Goal: Use online tool/utility: Utilize a website feature to perform a specific function

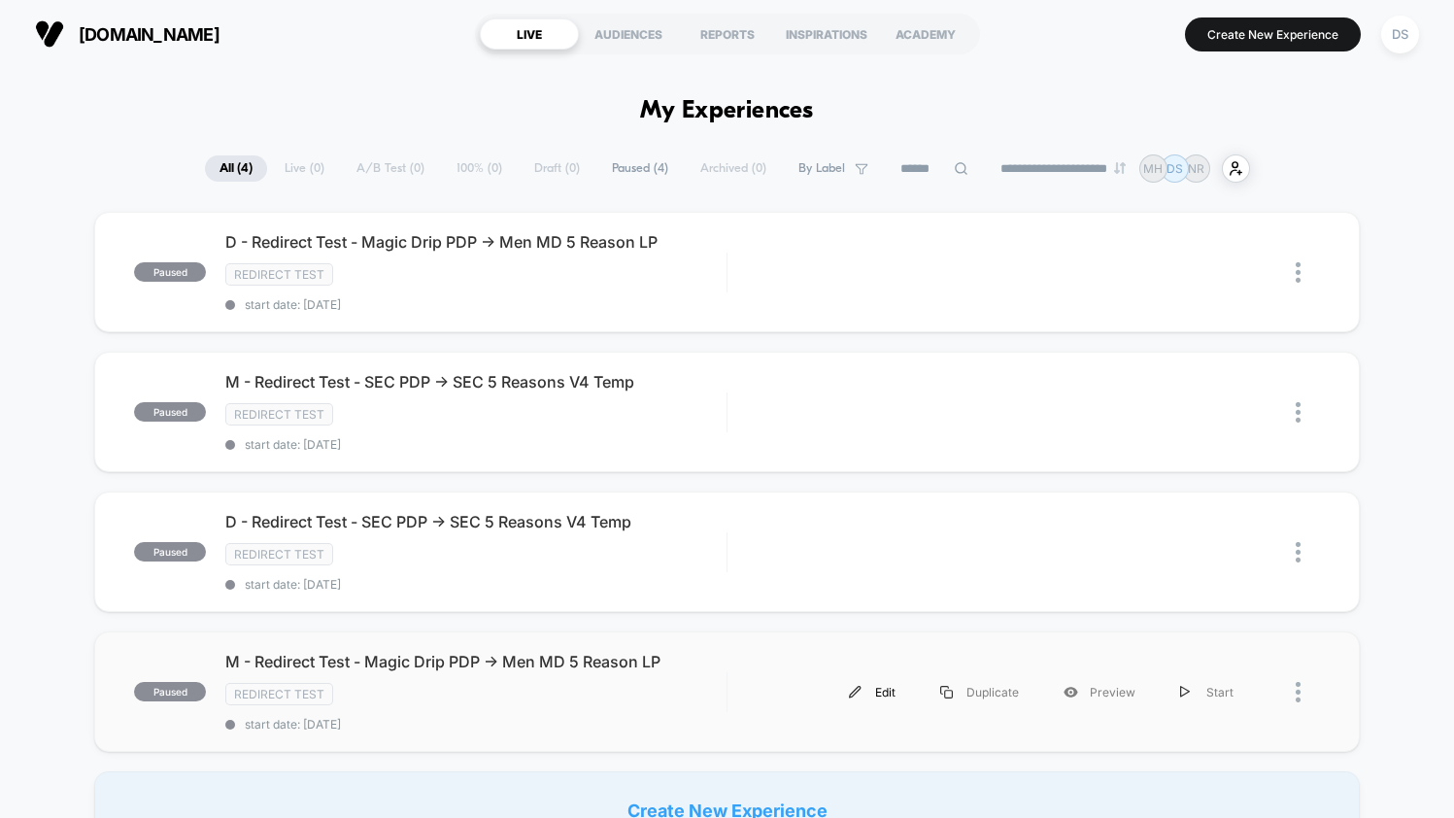
click at [865, 683] on div "Edit" at bounding box center [872, 692] width 91 height 44
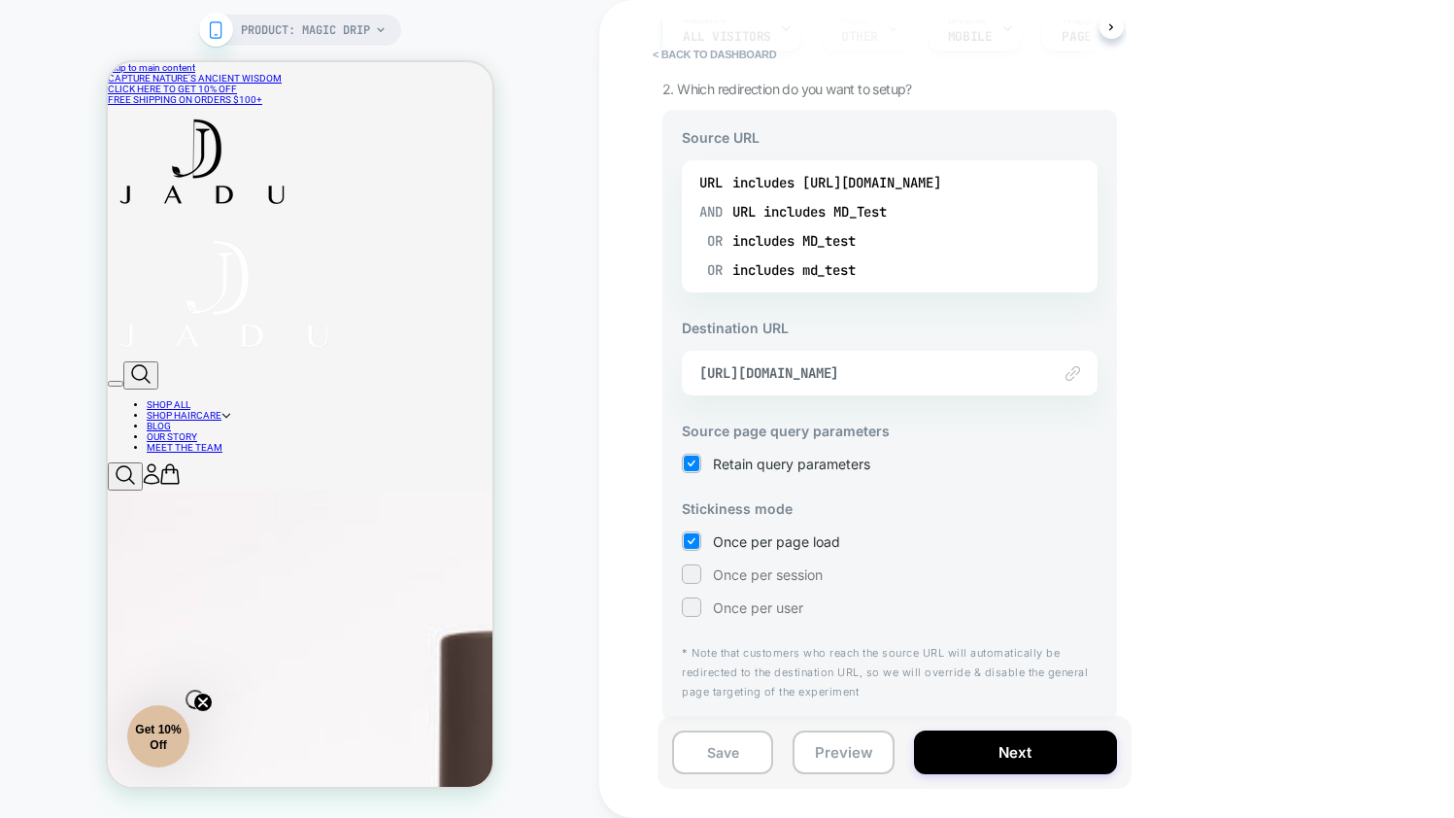
click at [758, 582] on div "Once per session" at bounding box center [890, 573] width 416 height 19
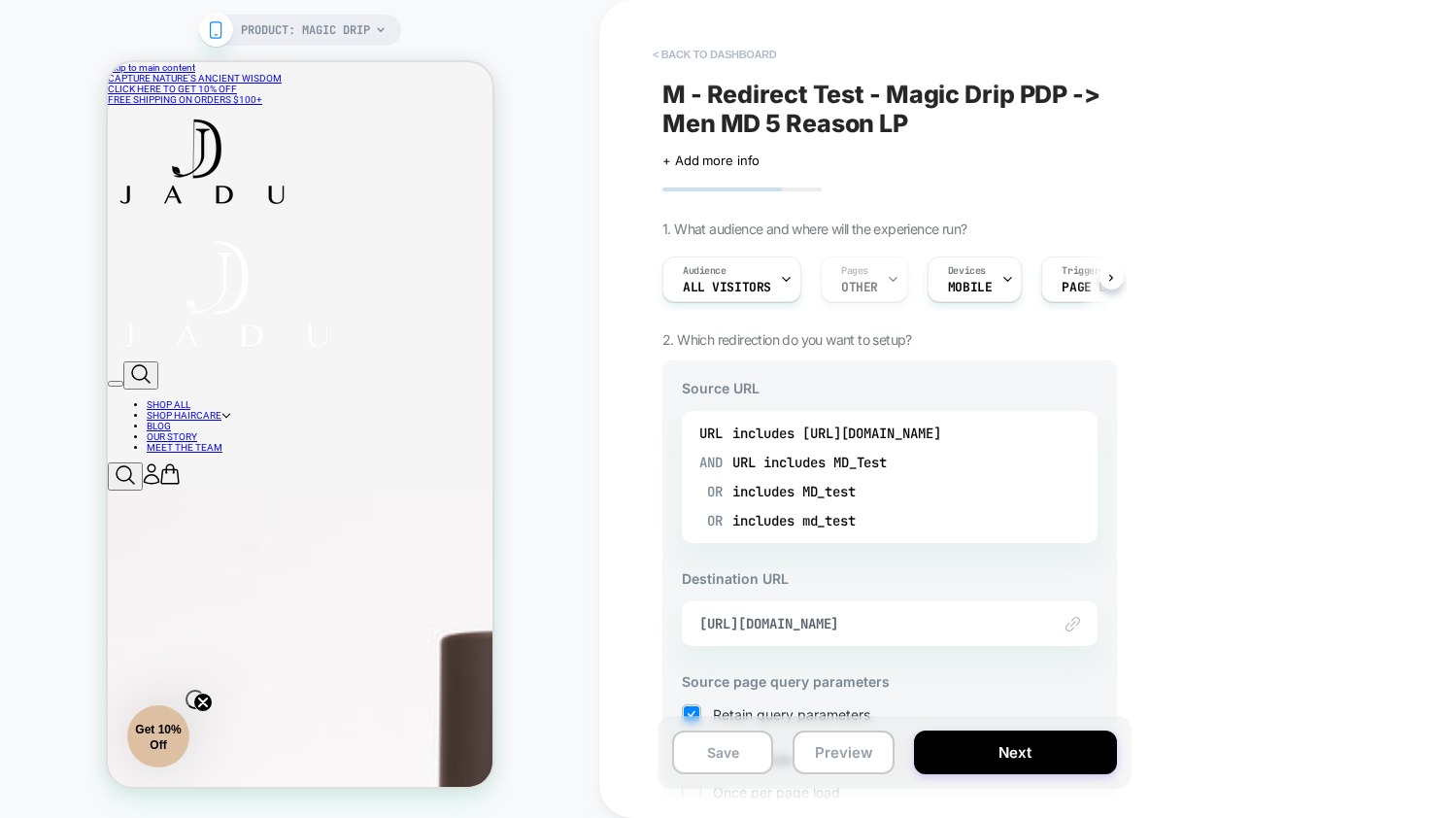
click at [720, 47] on button "< back to dashboard" at bounding box center [714, 54] width 143 height 31
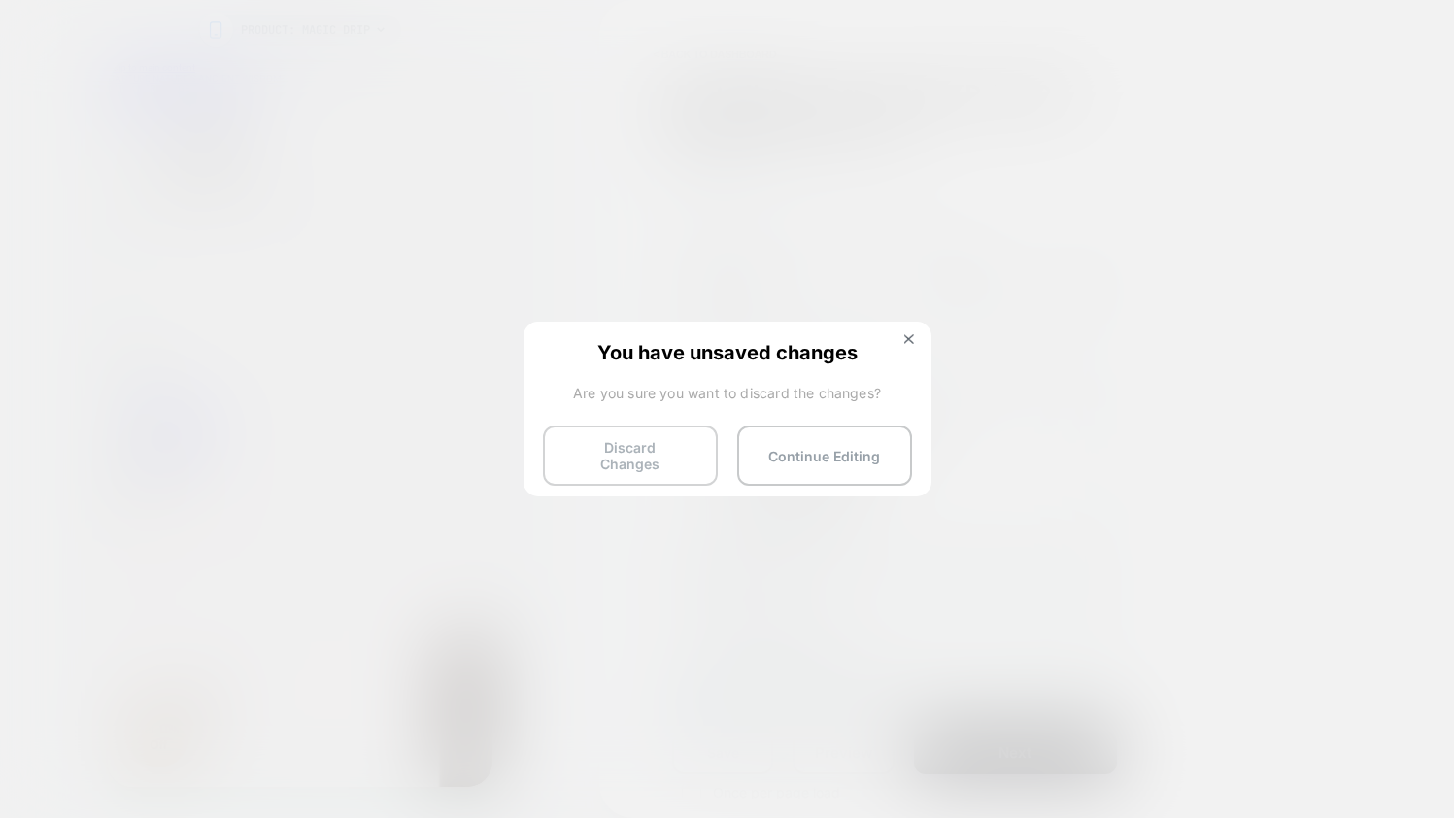
click at [626, 463] on button "Discard Changes" at bounding box center [630, 455] width 175 height 60
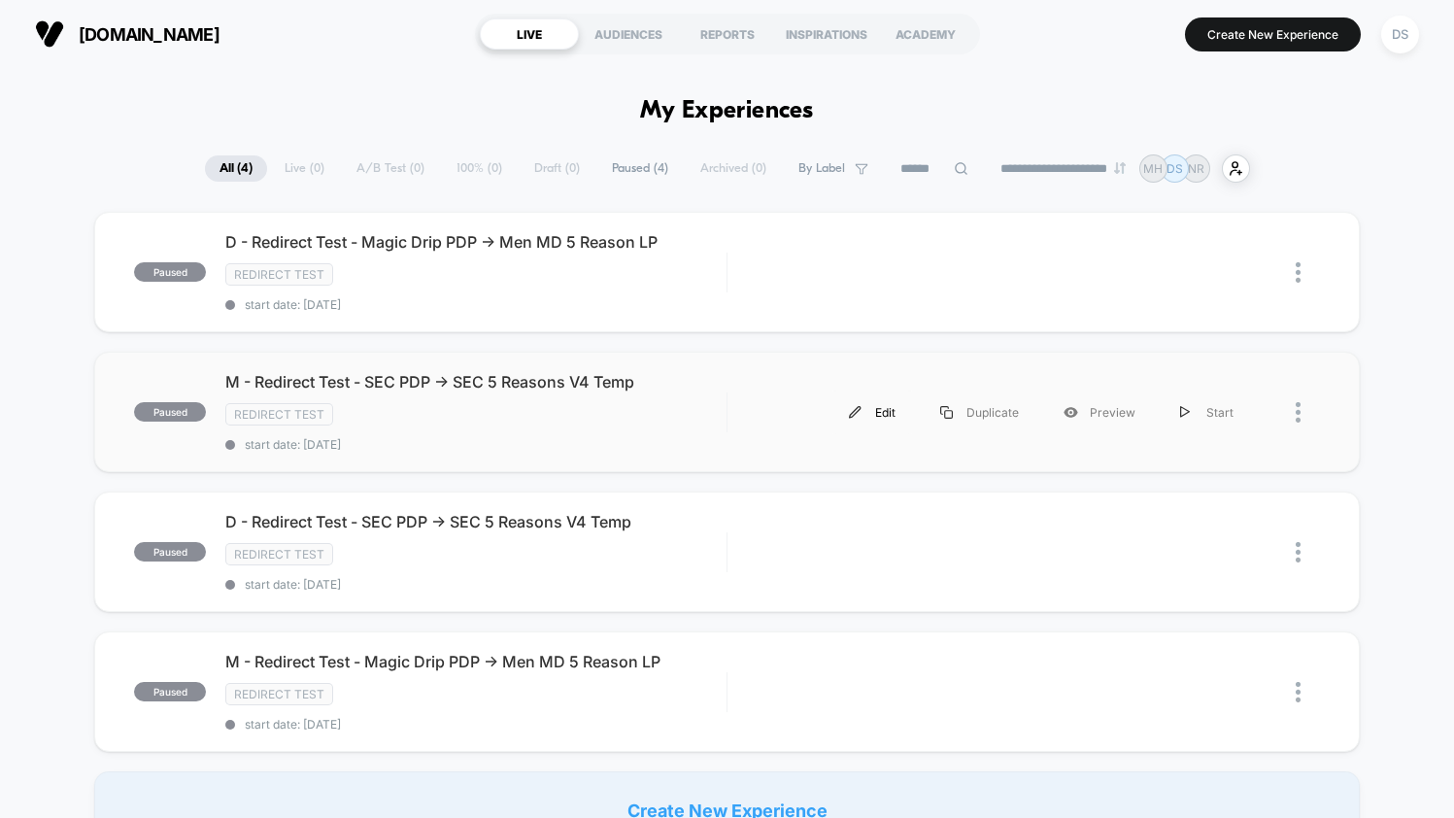
click at [874, 407] on div "Edit" at bounding box center [872, 412] width 91 height 44
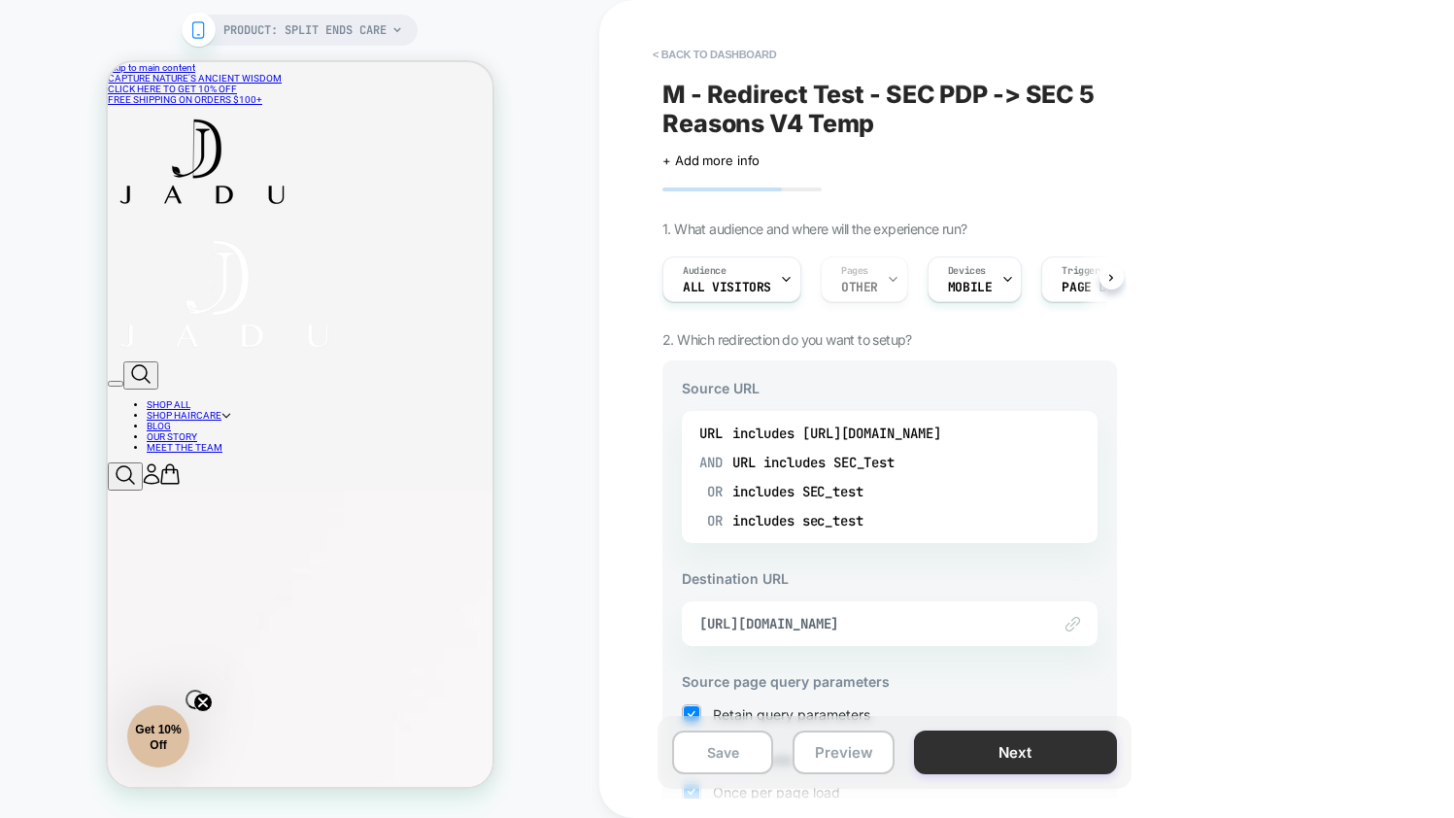
click at [952, 760] on button "Next" at bounding box center [1015, 752] width 203 height 44
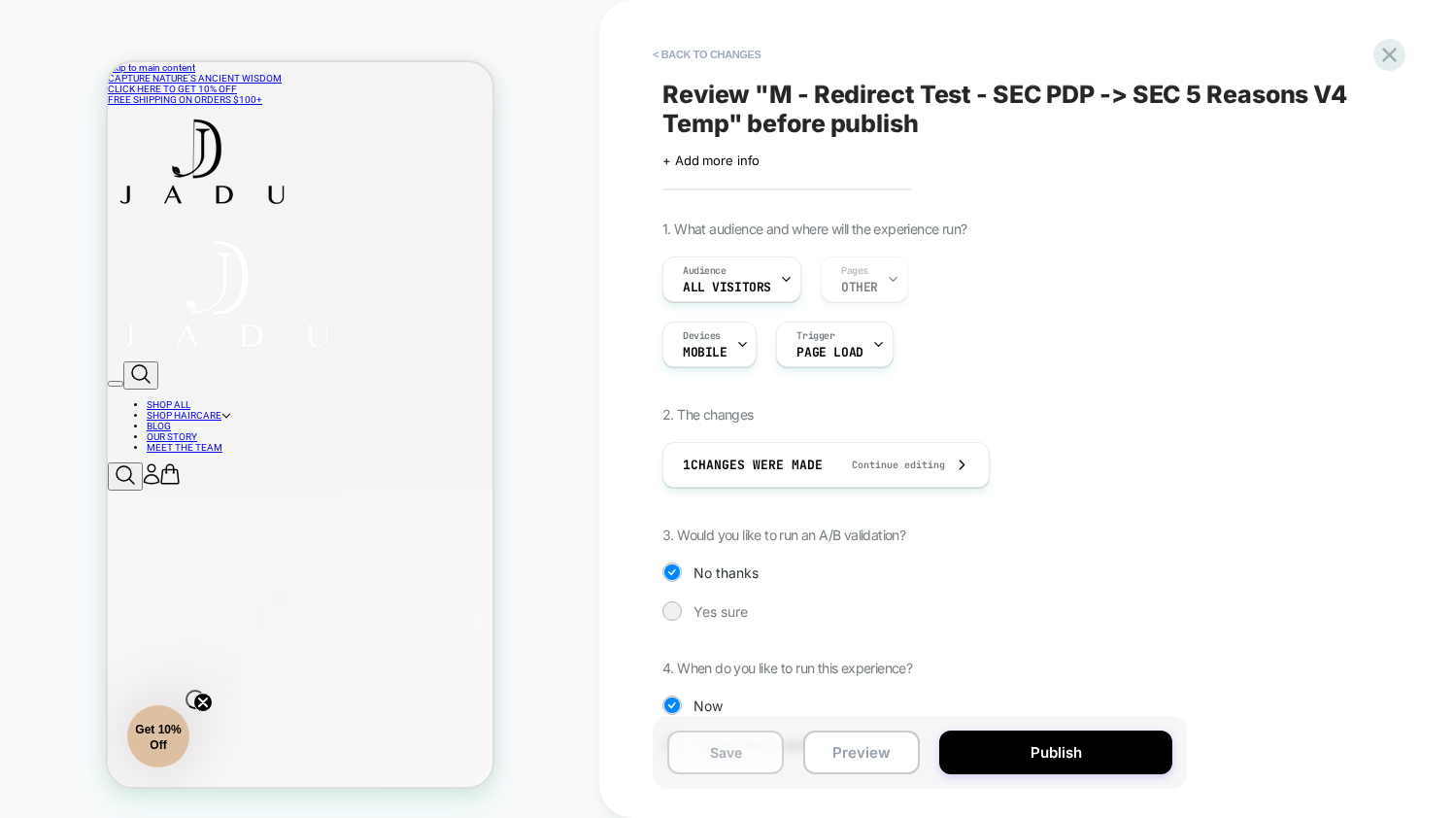
click at [745, 753] on button "Save" at bounding box center [725, 752] width 117 height 44
click at [733, 613] on span "Yes sure" at bounding box center [720, 611] width 54 height 17
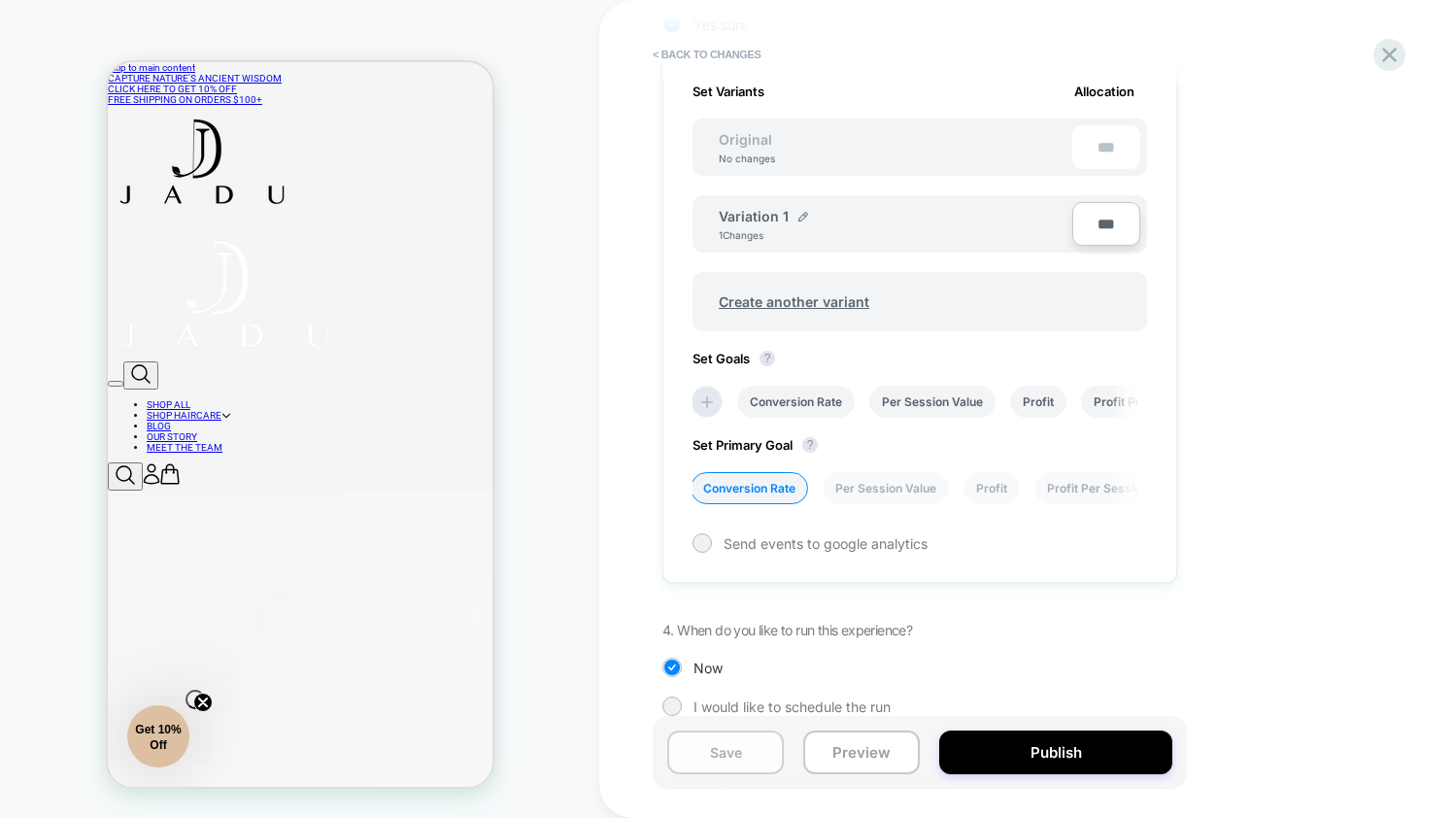
scroll to position [611, 0]
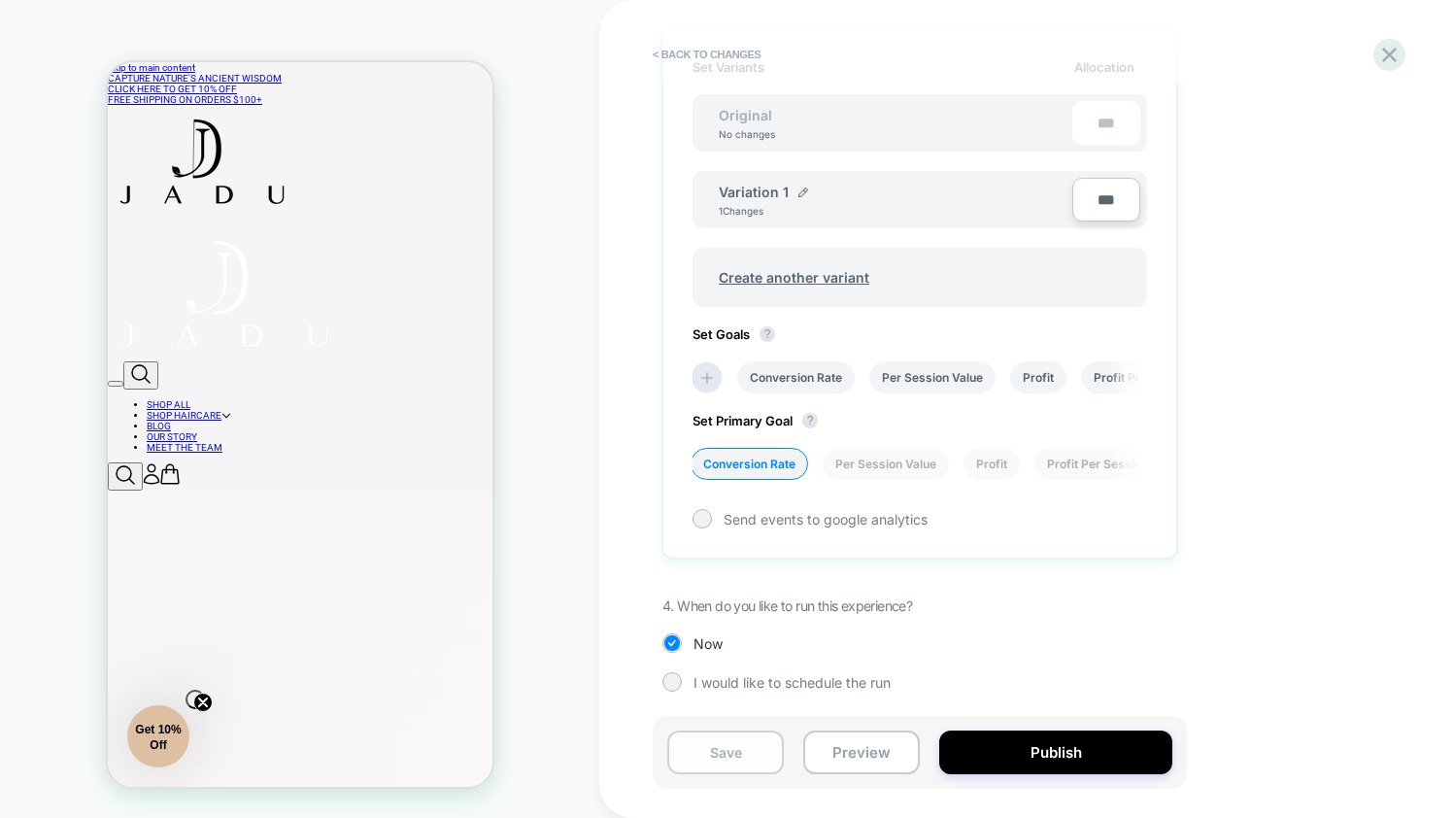
click at [726, 743] on button "Save" at bounding box center [725, 752] width 117 height 44
click at [876, 757] on button "Preview" at bounding box center [861, 752] width 117 height 44
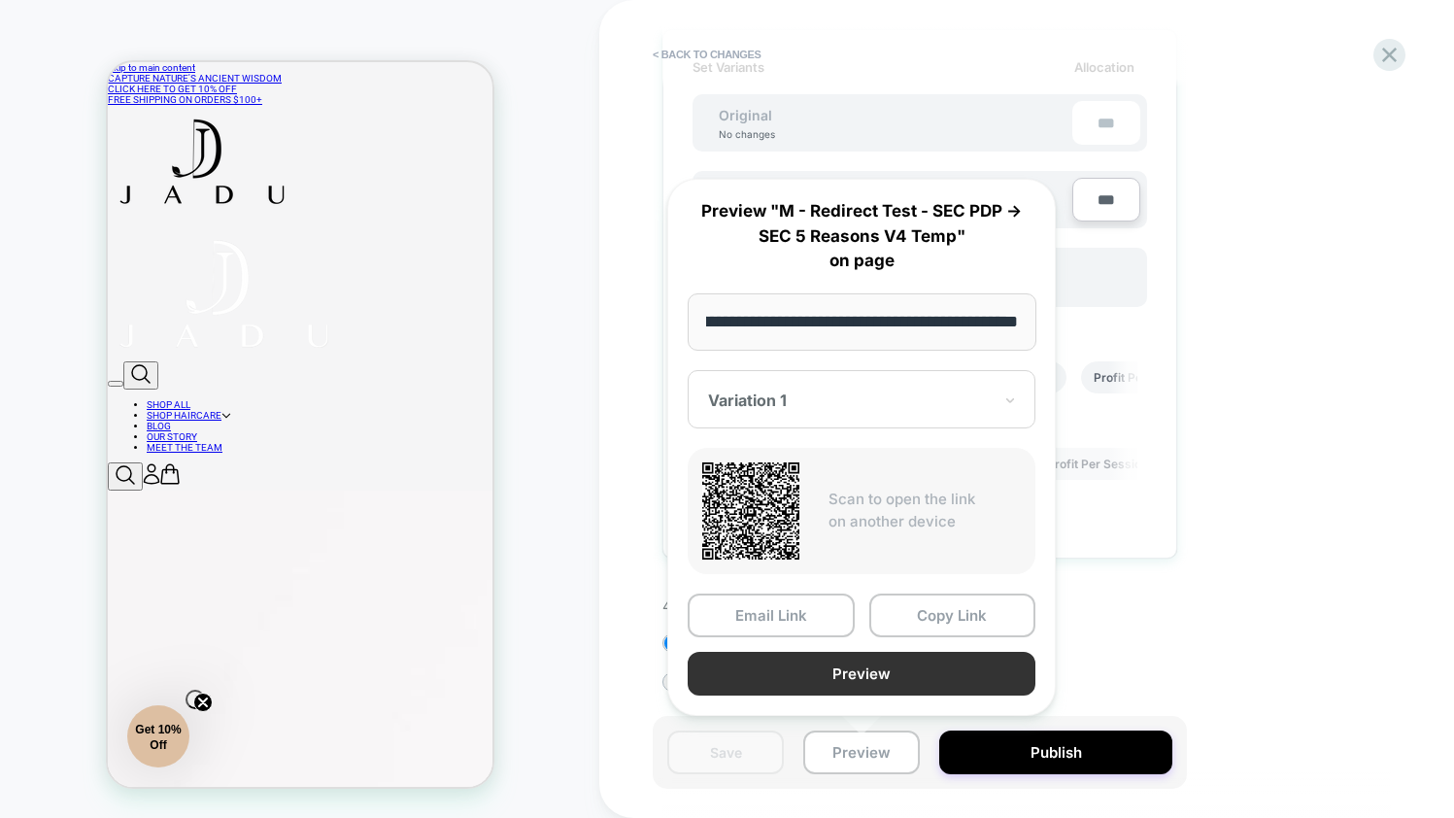
scroll to position [0, 0]
click at [847, 664] on button "Preview" at bounding box center [862, 674] width 348 height 44
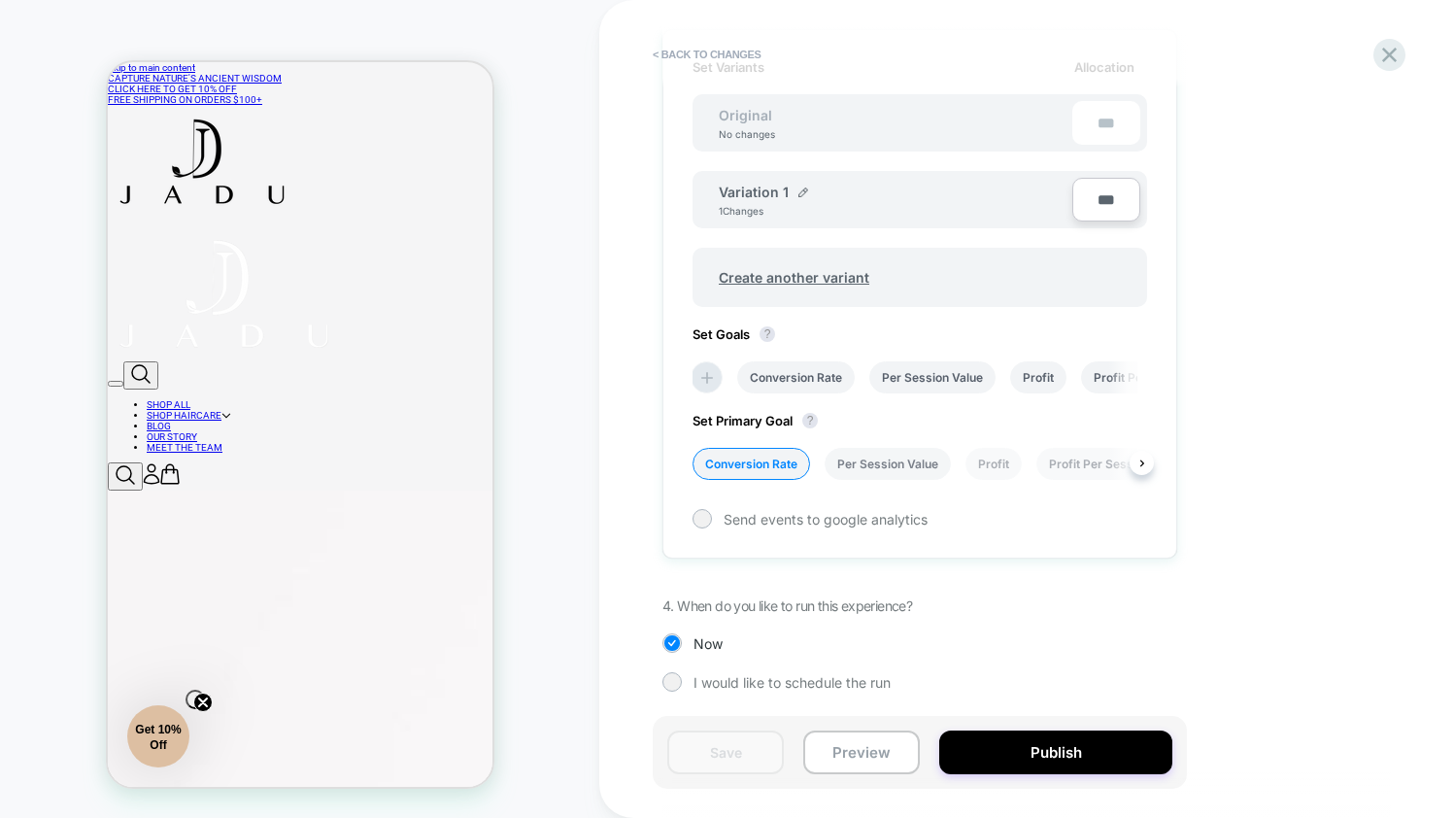
scroll to position [0, 5]
click at [840, 757] on button "Preview" at bounding box center [861, 752] width 117 height 44
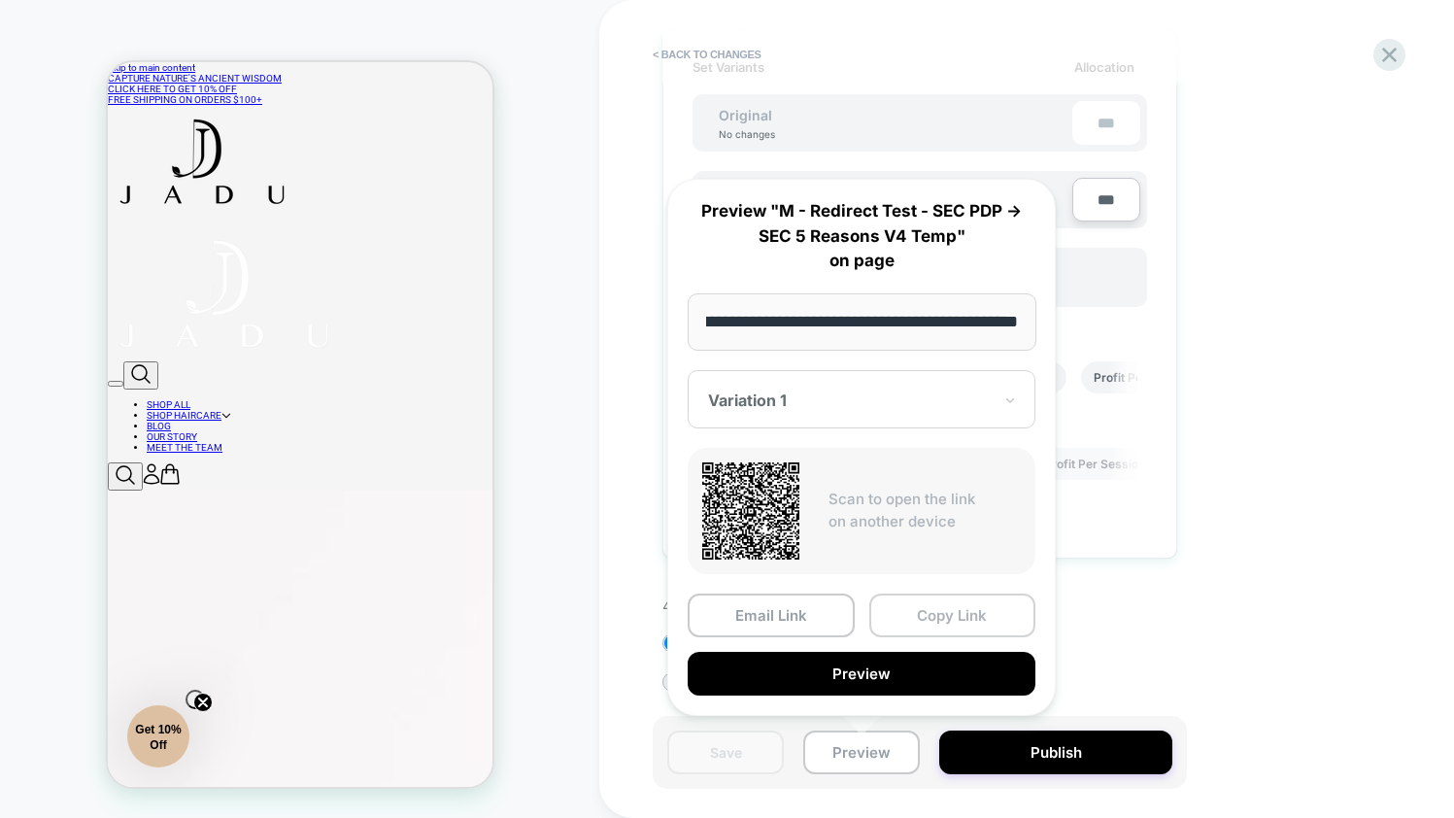
scroll to position [0, 0]
click at [906, 630] on button "Copy Link" at bounding box center [952, 615] width 167 height 44
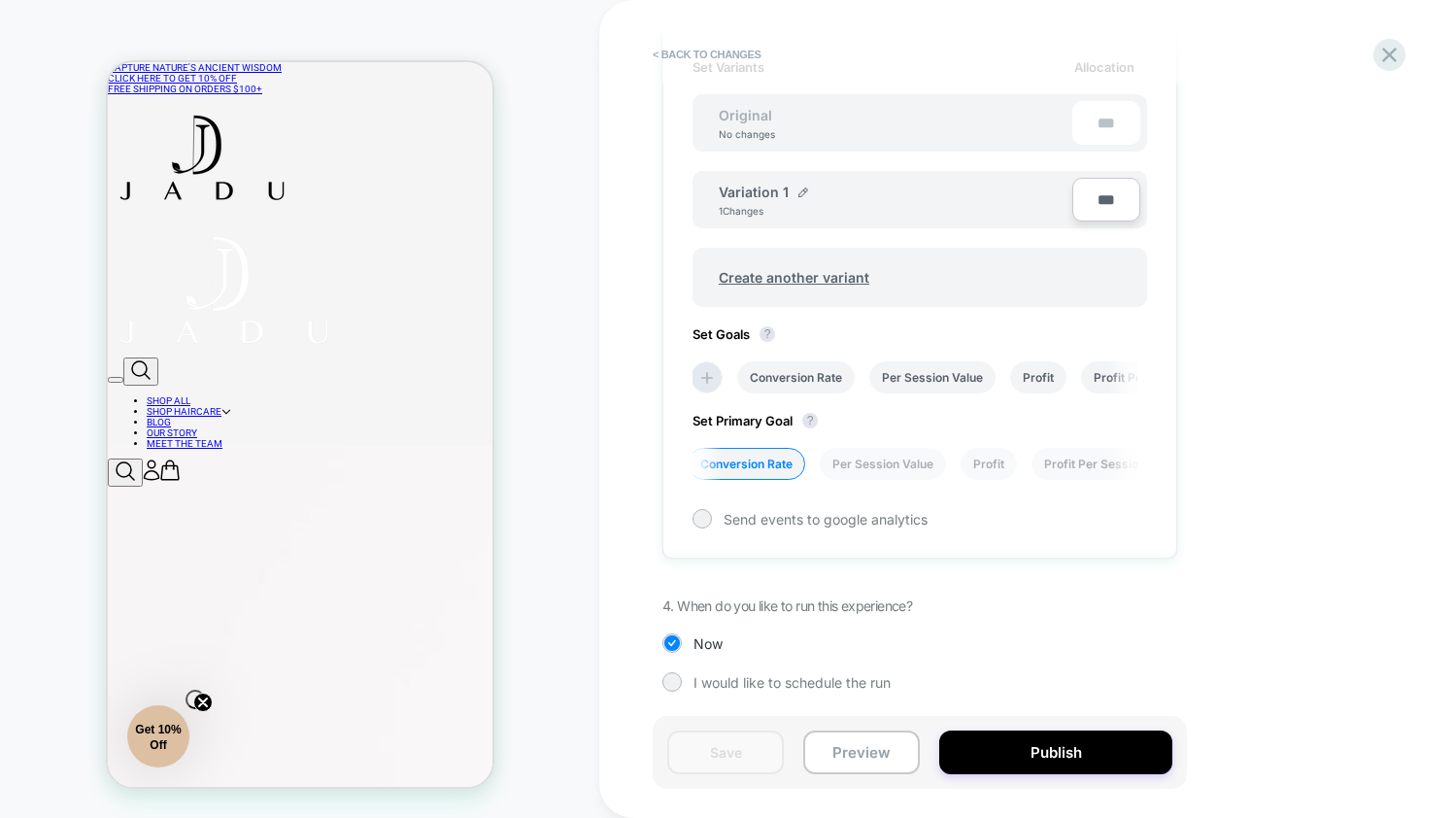
scroll to position [56, 0]
click at [885, 769] on button "Preview" at bounding box center [861, 752] width 117 height 44
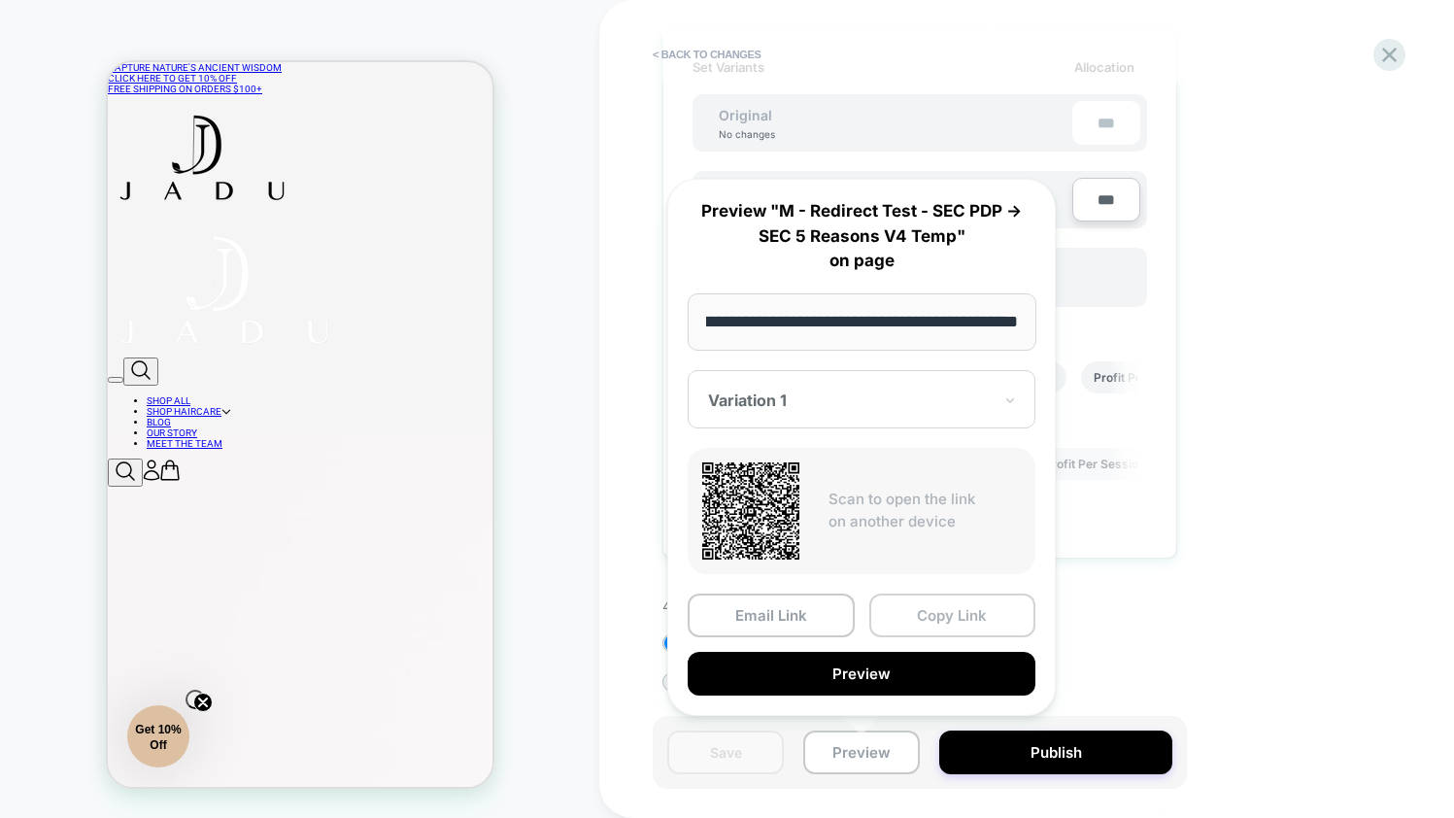
scroll to position [0, 0]
click at [892, 616] on button "Copy Link" at bounding box center [952, 615] width 167 height 44
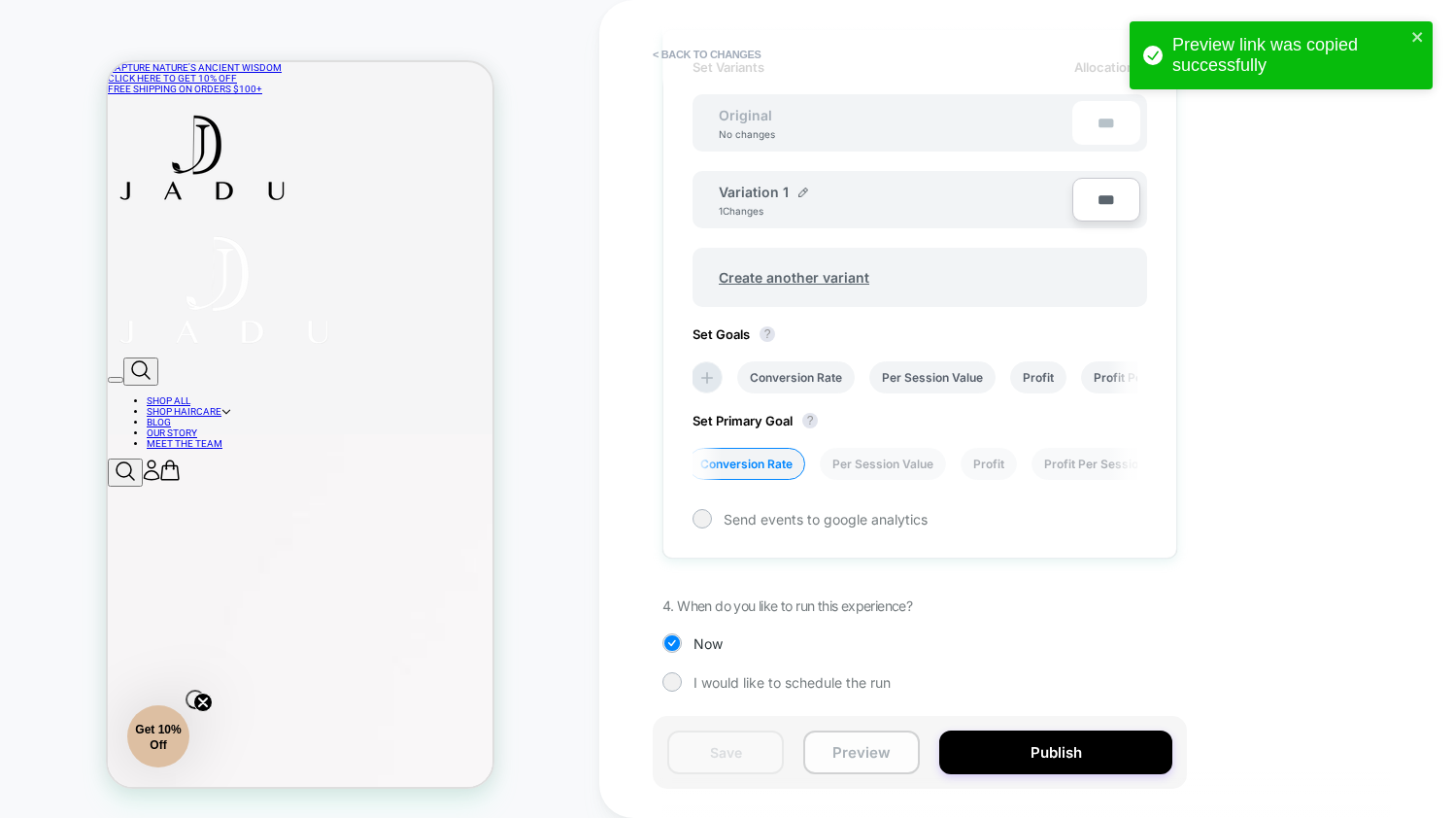
click at [854, 762] on button "Preview" at bounding box center [861, 752] width 117 height 44
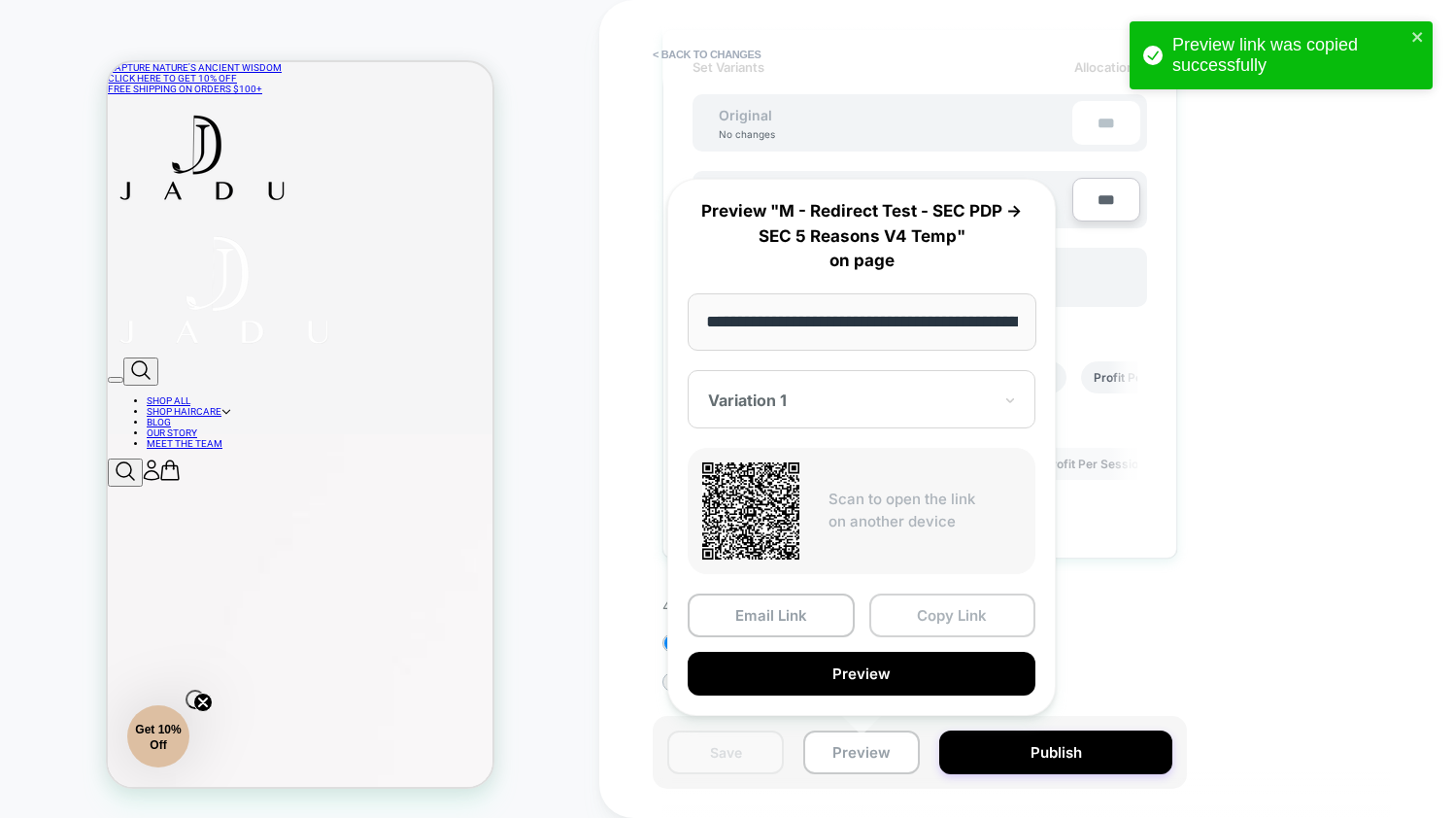
click at [938, 598] on button "Copy Link" at bounding box center [952, 615] width 167 height 44
